Goal: Transaction & Acquisition: Purchase product/service

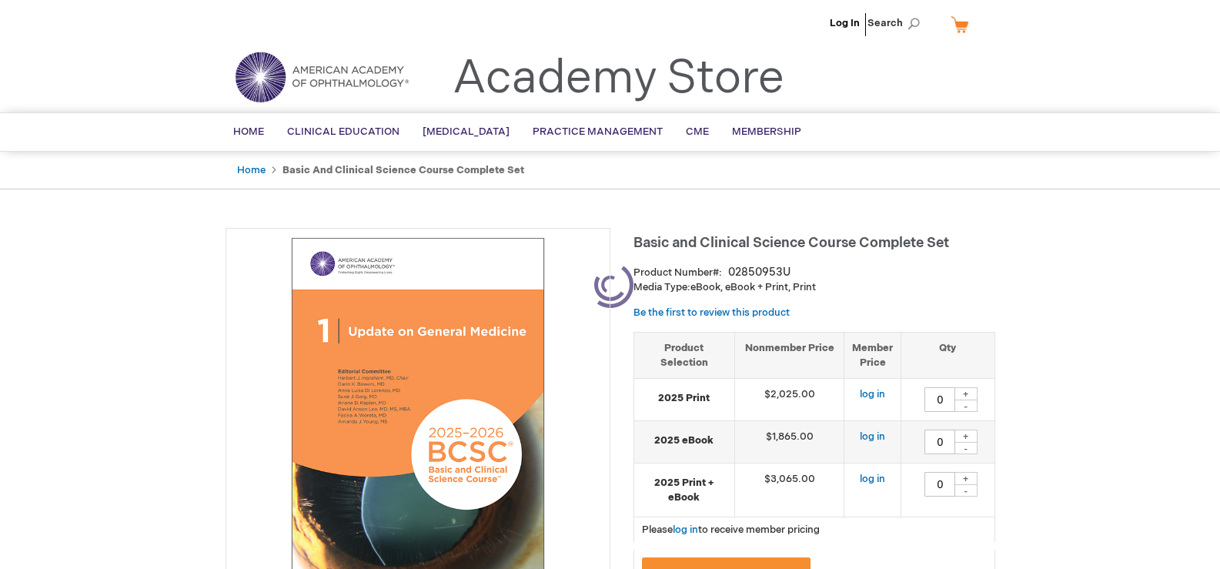
type input "0"
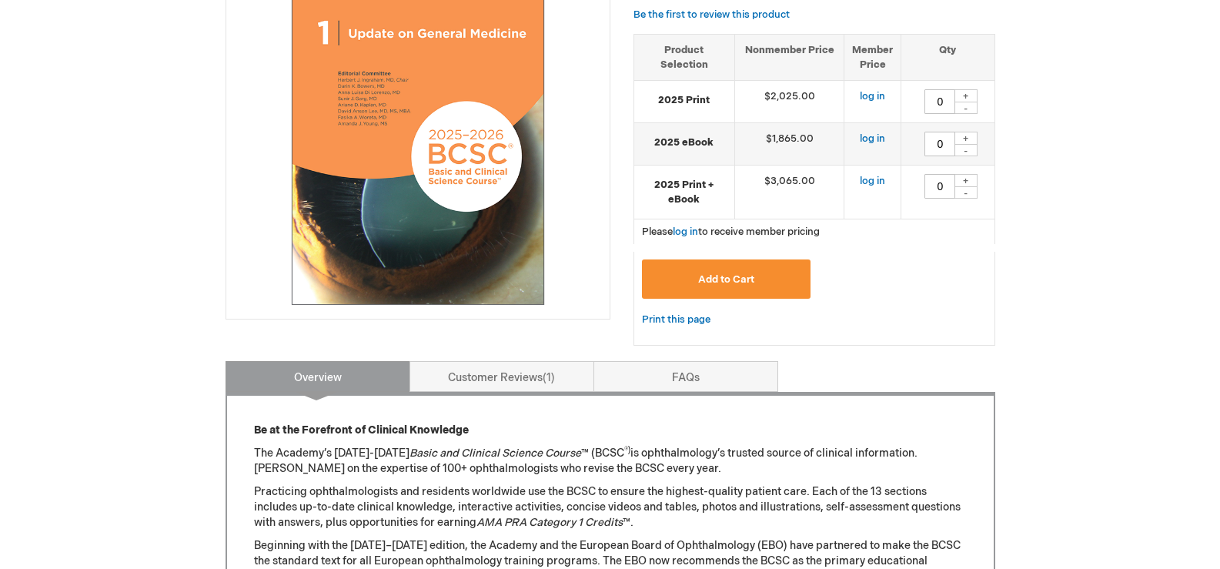
scroll to position [308, 0]
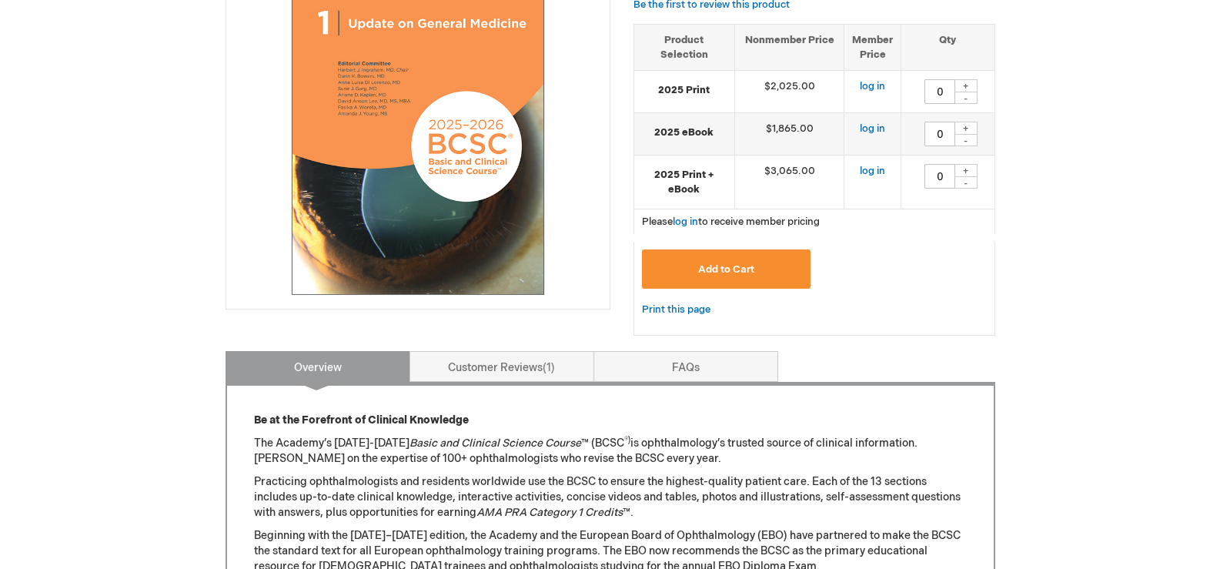
click at [691, 93] on strong "2025 Print" at bounding box center [684, 90] width 85 height 15
click at [809, 85] on td "$2,025.00" at bounding box center [789, 92] width 110 height 42
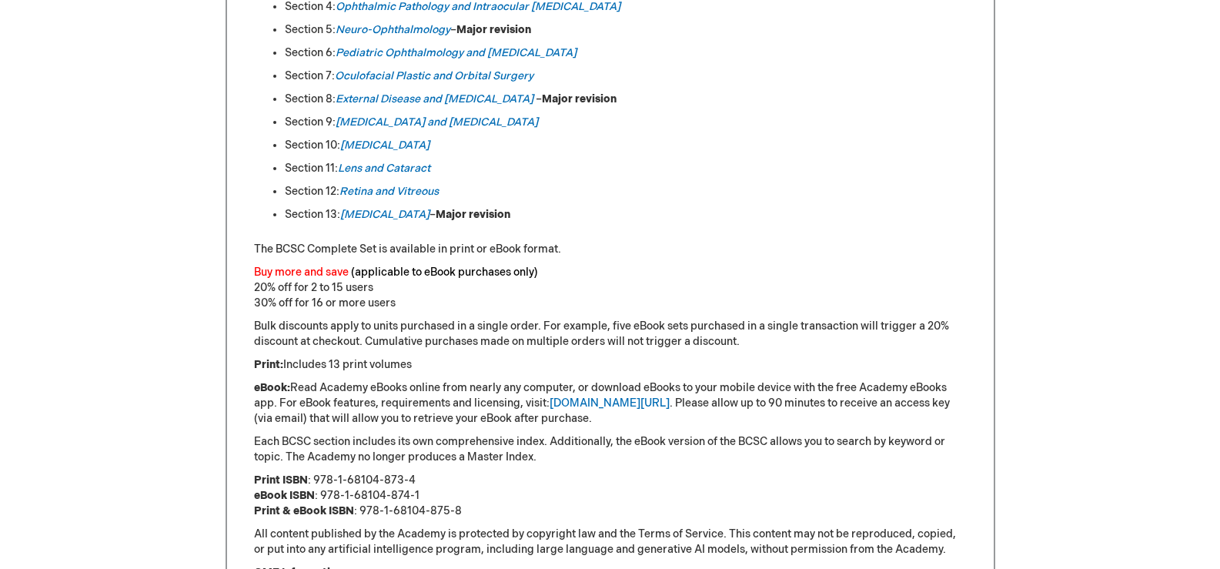
scroll to position [1001, 0]
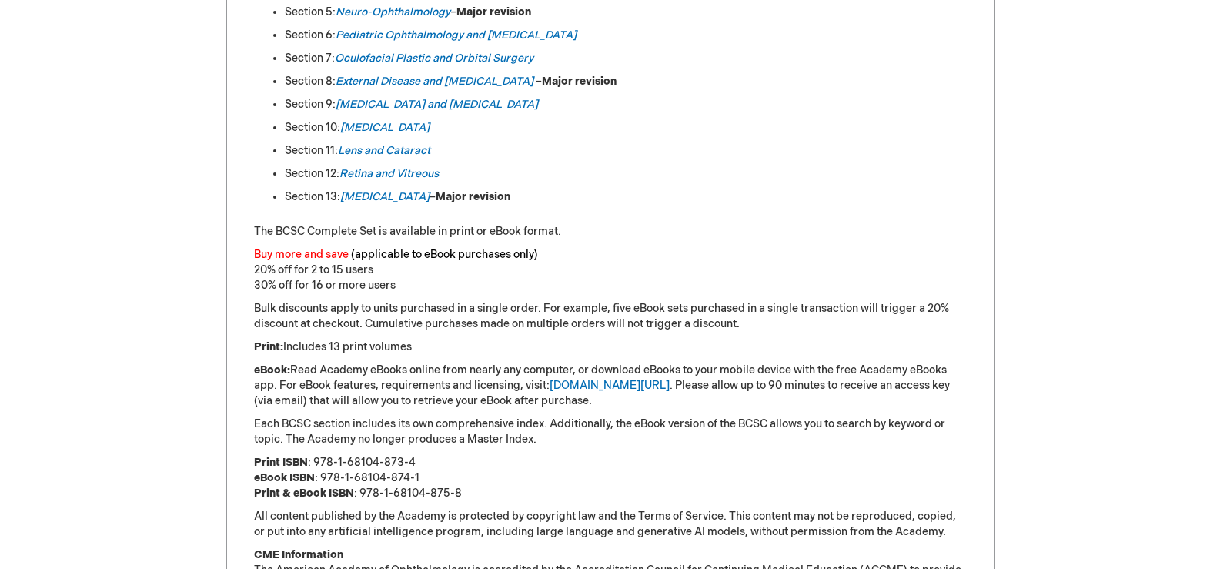
click at [323, 463] on p "Print ISBN : 978-1-68104-873-4 eBook ISBN : 978-1-68104-874-1 Print & eBook ISB…" at bounding box center [610, 478] width 713 height 46
click at [407, 460] on p "Print ISBN : 978-1-68104-873-4 eBook ISBN : 978-1-68104-874-1 Print & eBook ISB…" at bounding box center [610, 478] width 713 height 46
copy p "978-1-68104-873-4"
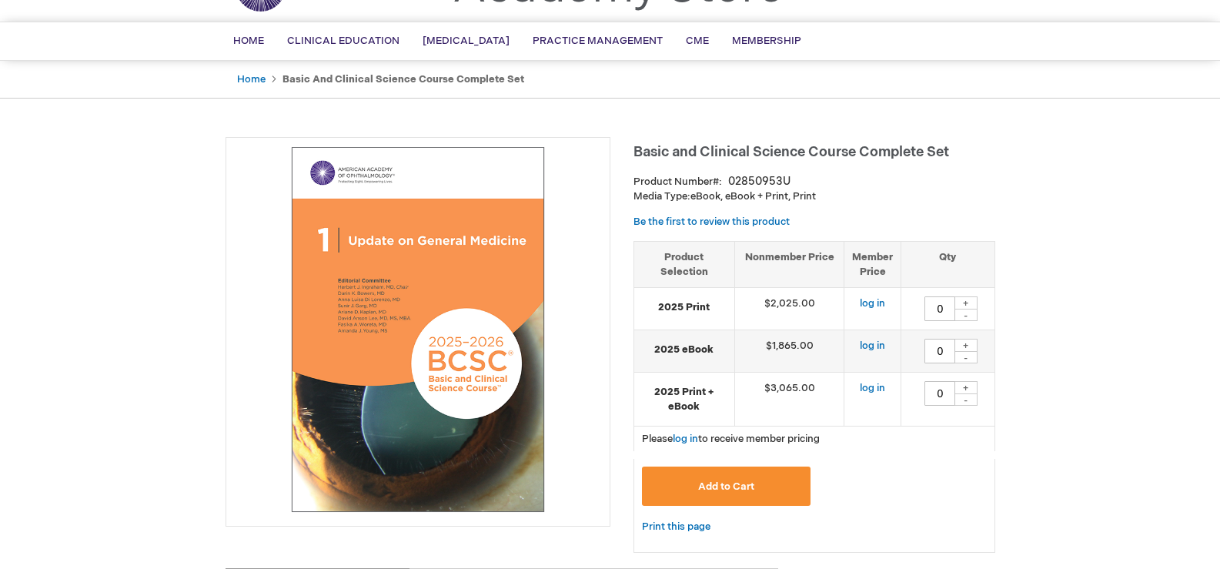
scroll to position [0, 0]
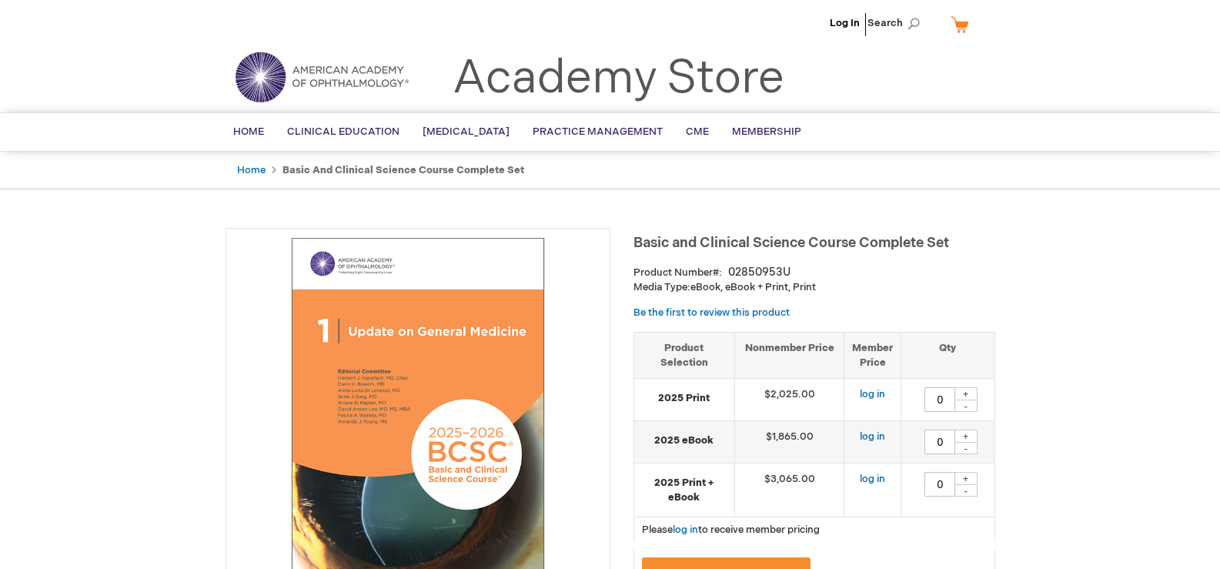
click at [787, 395] on td "$2,025.00" at bounding box center [789, 400] width 110 height 42
copy td "2,025.00"
